Goal: Task Accomplishment & Management: Manage account settings

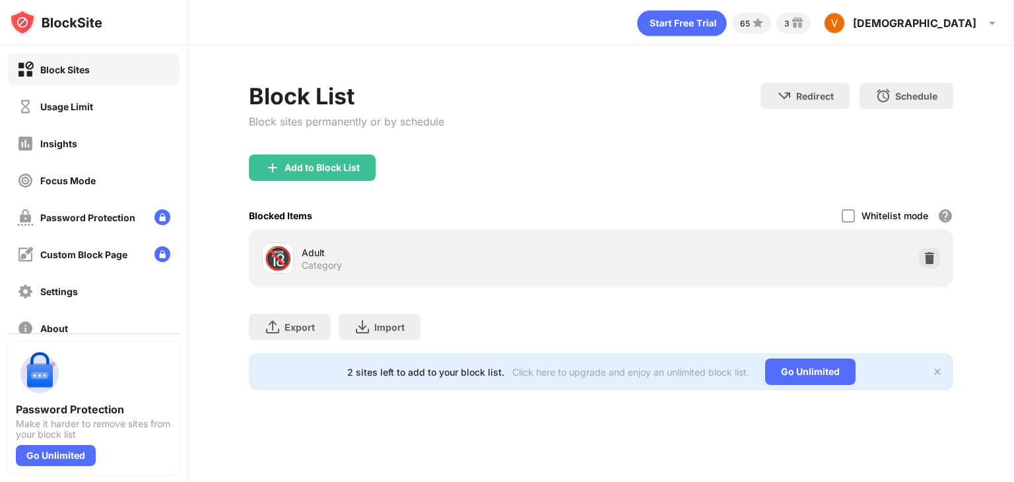
click at [37, 104] on div "Usage Limit" at bounding box center [55, 106] width 76 height 17
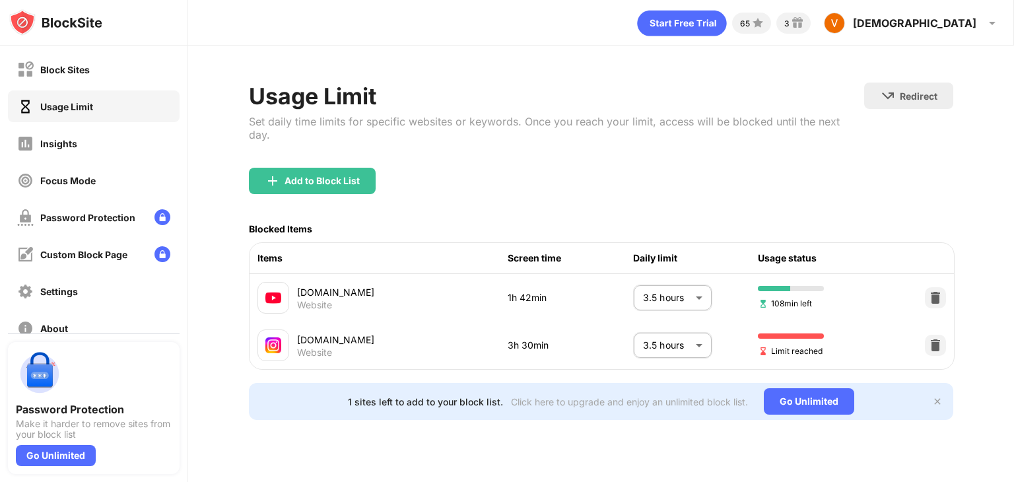
click at [37, 104] on div "Usage Limit" at bounding box center [55, 106] width 76 height 17
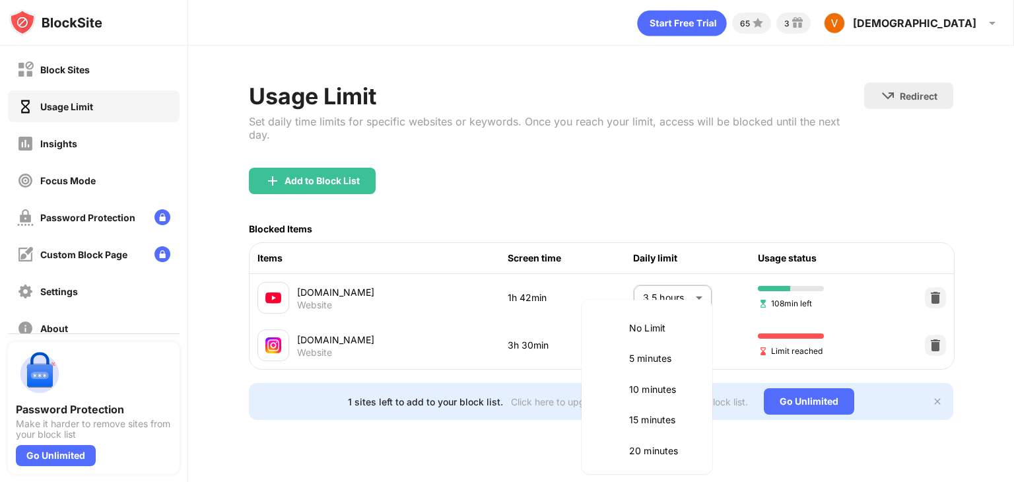
click at [663, 344] on body "Block Sites Usage Limit Insights Focus Mode Password Protection Custom Block Pa…" at bounding box center [507, 241] width 1014 height 482
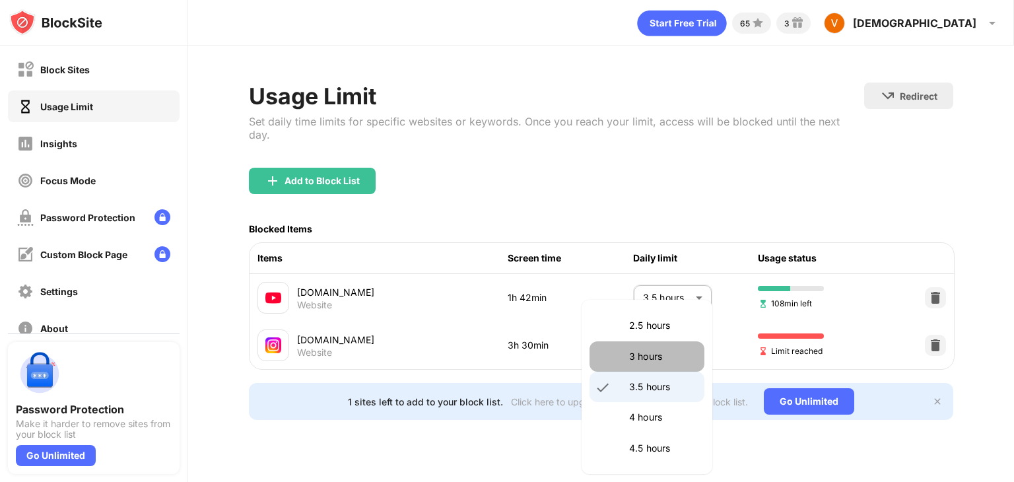
click at [652, 355] on p "3 hours" at bounding box center [662, 356] width 67 height 15
type input "***"
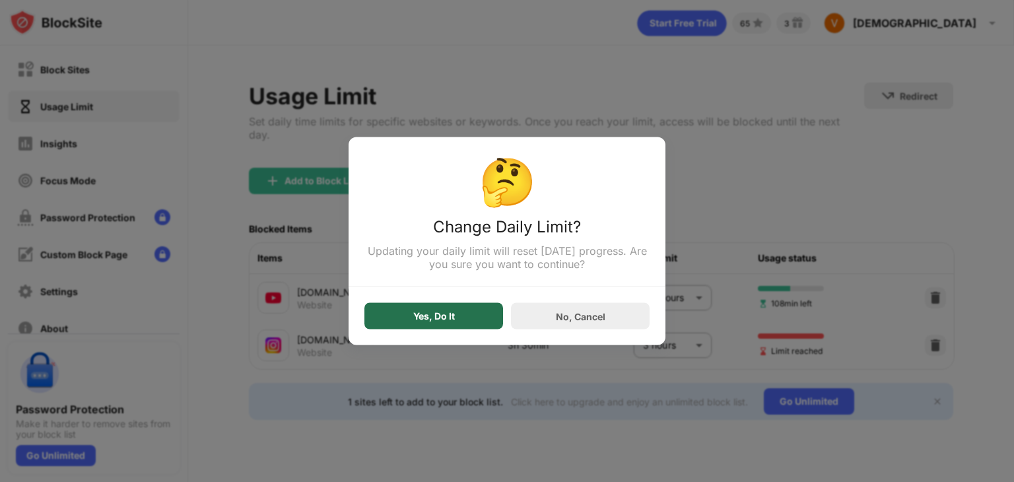
click at [388, 316] on div "Yes, Do It" at bounding box center [434, 316] width 139 height 26
